Goal: Use online tool/utility

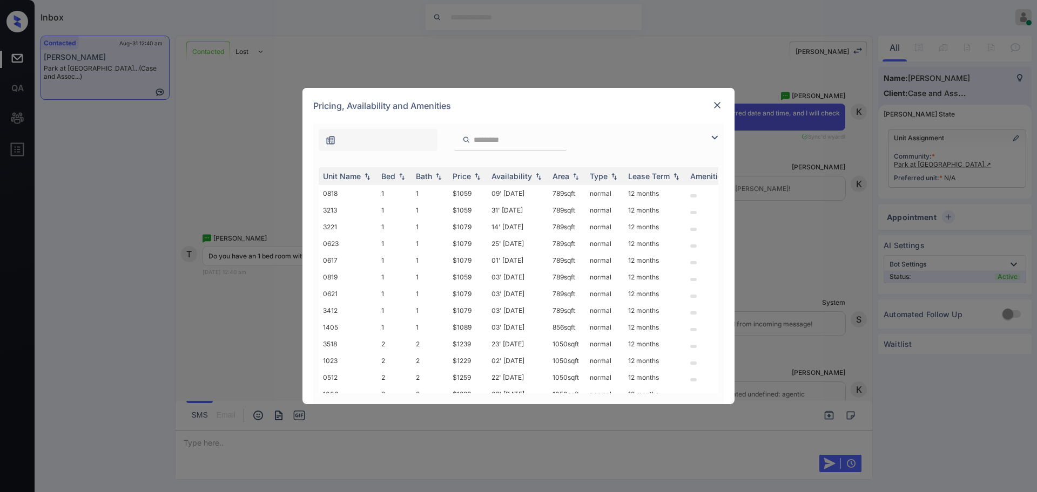
click at [713, 139] on img at bounding box center [714, 137] width 13 height 13
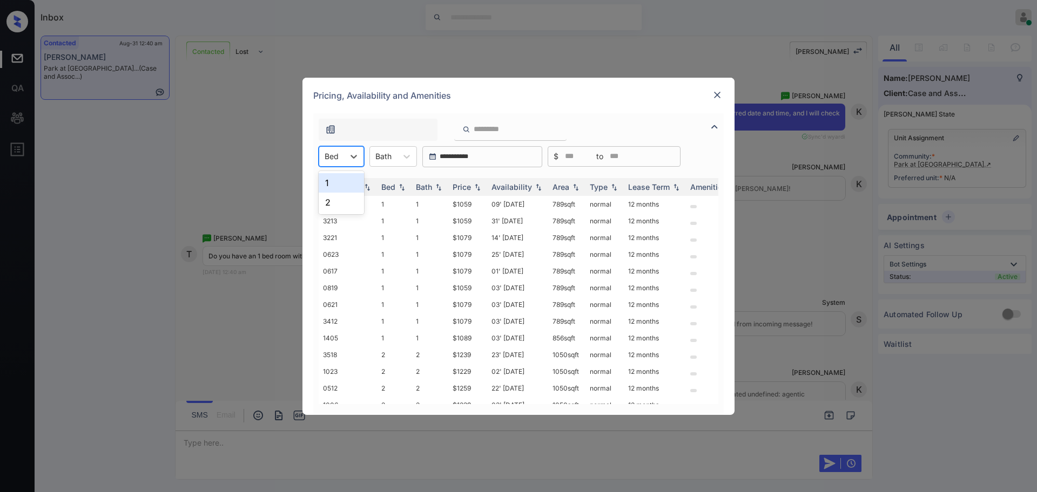
drag, startPoint x: 343, startPoint y: 162, endPoint x: 337, endPoint y: 179, distance: 17.4
click at [343, 162] on div "Bed" at bounding box center [331, 156] width 25 height 16
click at [331, 185] on div "1" at bounding box center [341, 182] width 45 height 19
click at [388, 161] on div at bounding box center [389, 156] width 16 height 11
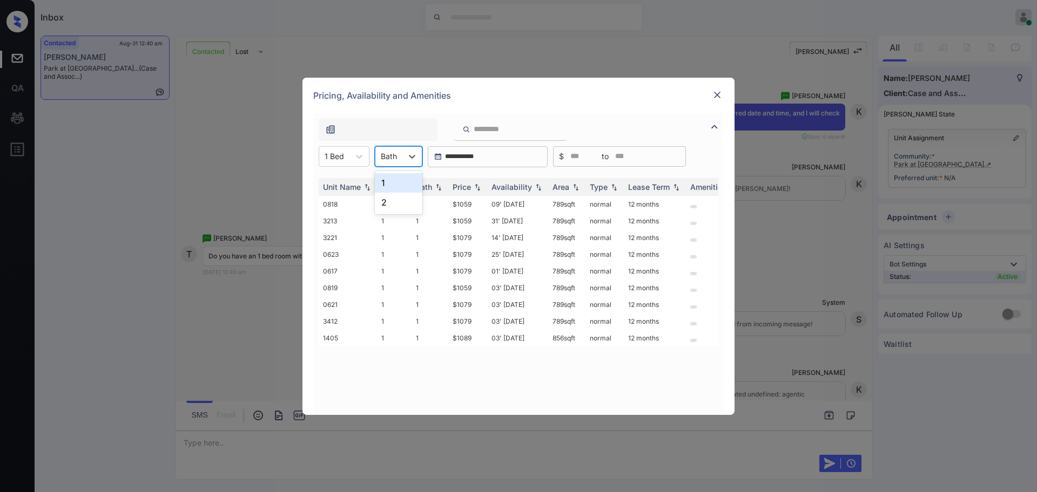
click at [391, 176] on div "1" at bounding box center [399, 182] width 48 height 19
click at [713, 94] on img at bounding box center [717, 95] width 11 height 11
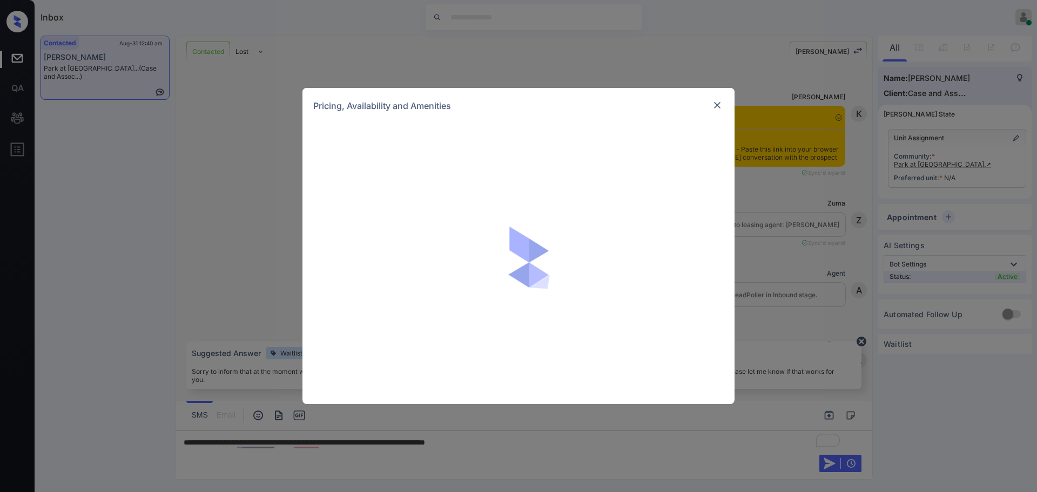
scroll to position [1609, 0]
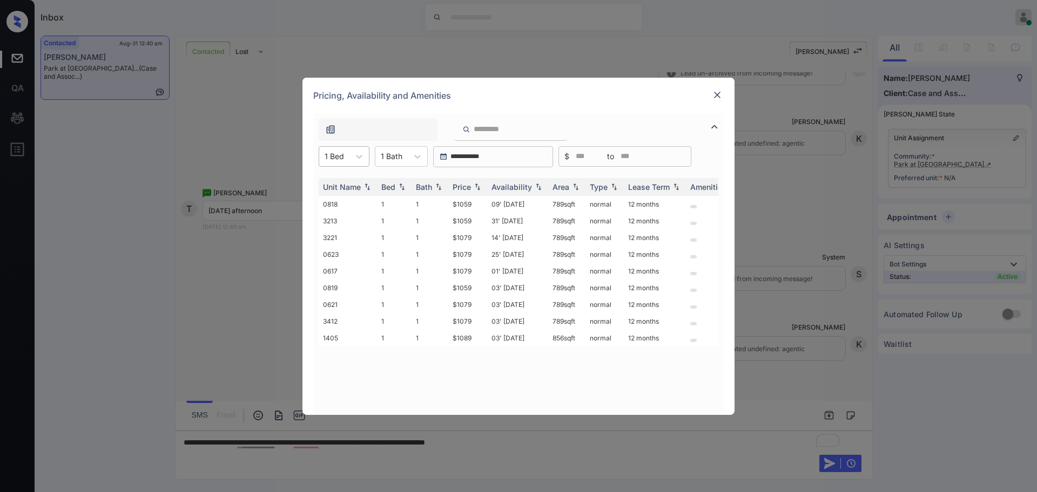
click at [338, 159] on div at bounding box center [333, 156] width 19 height 11
click at [329, 208] on div "2" at bounding box center [344, 202] width 51 height 19
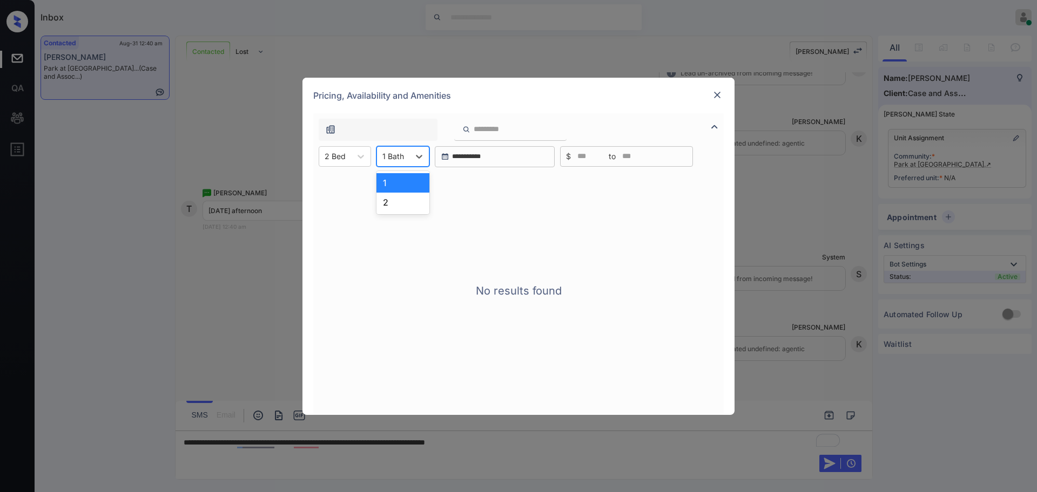
click at [398, 157] on div at bounding box center [393, 156] width 22 height 11
click at [397, 209] on div "2" at bounding box center [402, 202] width 53 height 19
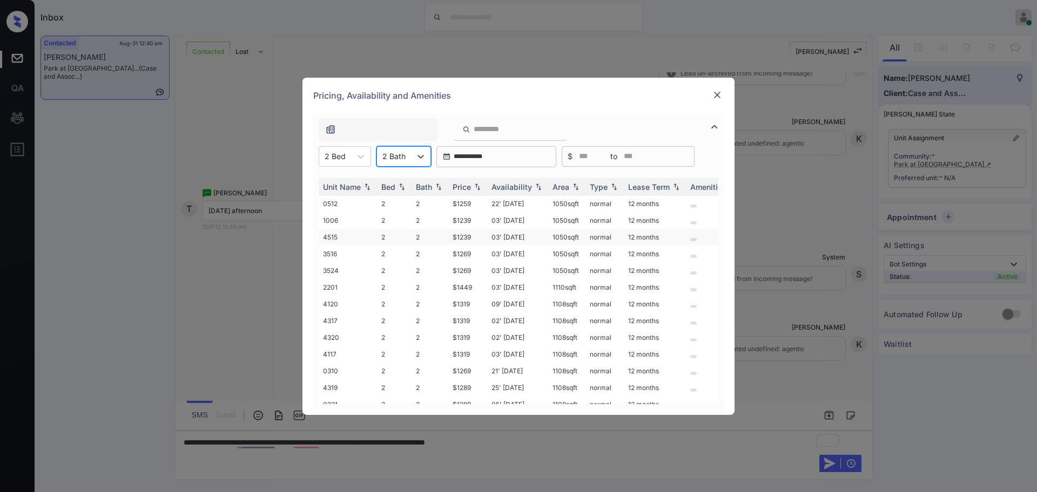
scroll to position [53, 0]
click at [469, 270] on td "$1449" at bounding box center [467, 278] width 39 height 17
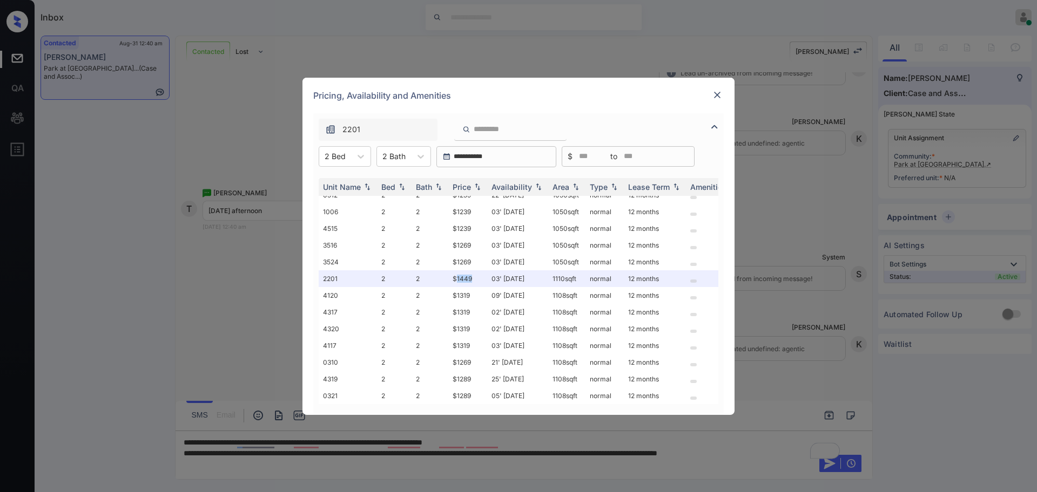
click at [716, 94] on img at bounding box center [717, 95] width 11 height 11
